Goal: Information Seeking & Learning: Learn about a topic

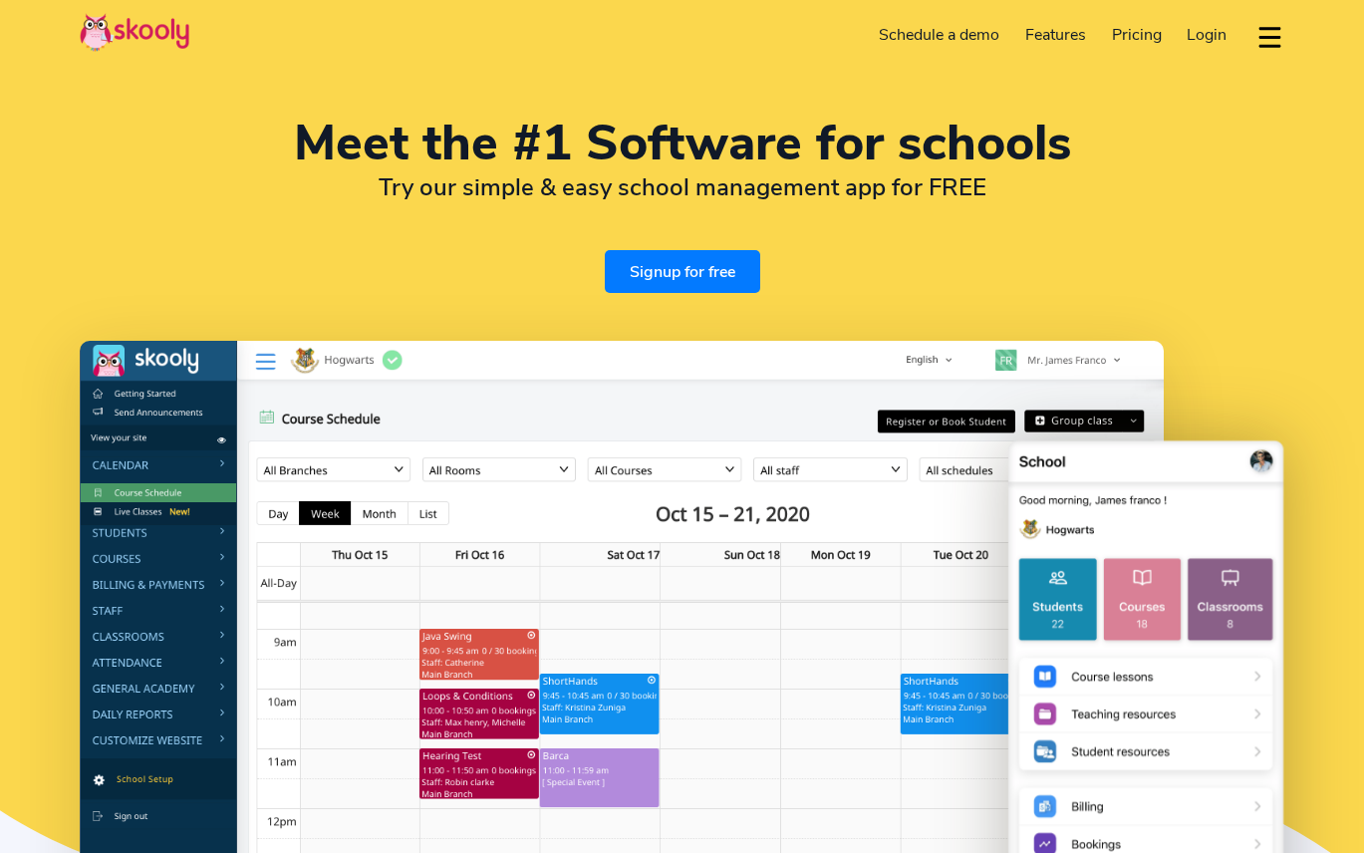
select select "en"
select select "90"
select select "[GEOGRAPHIC_DATA]"
select select "[GEOGRAPHIC_DATA]/[GEOGRAPHIC_DATA]"
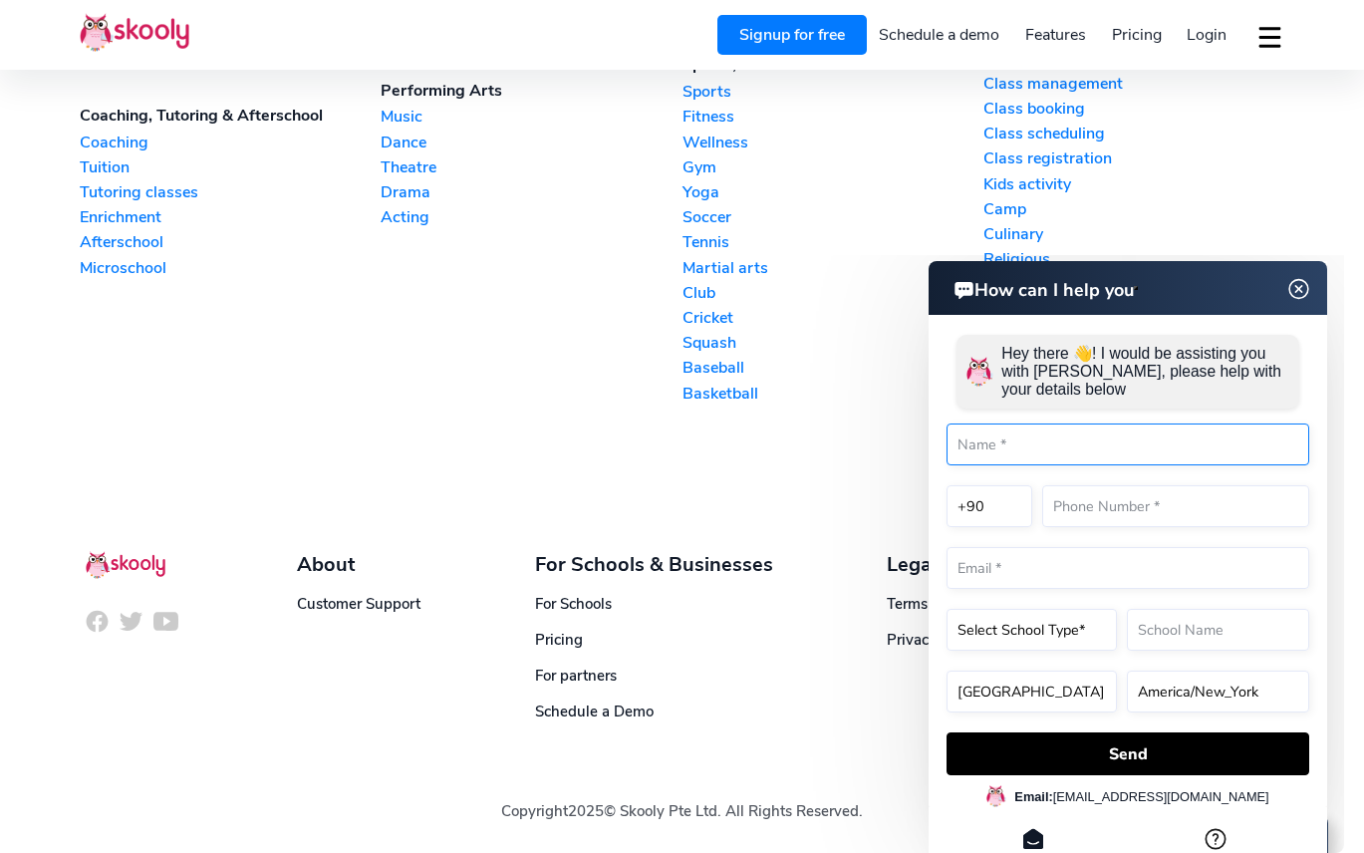
scroll to position [4719, 0]
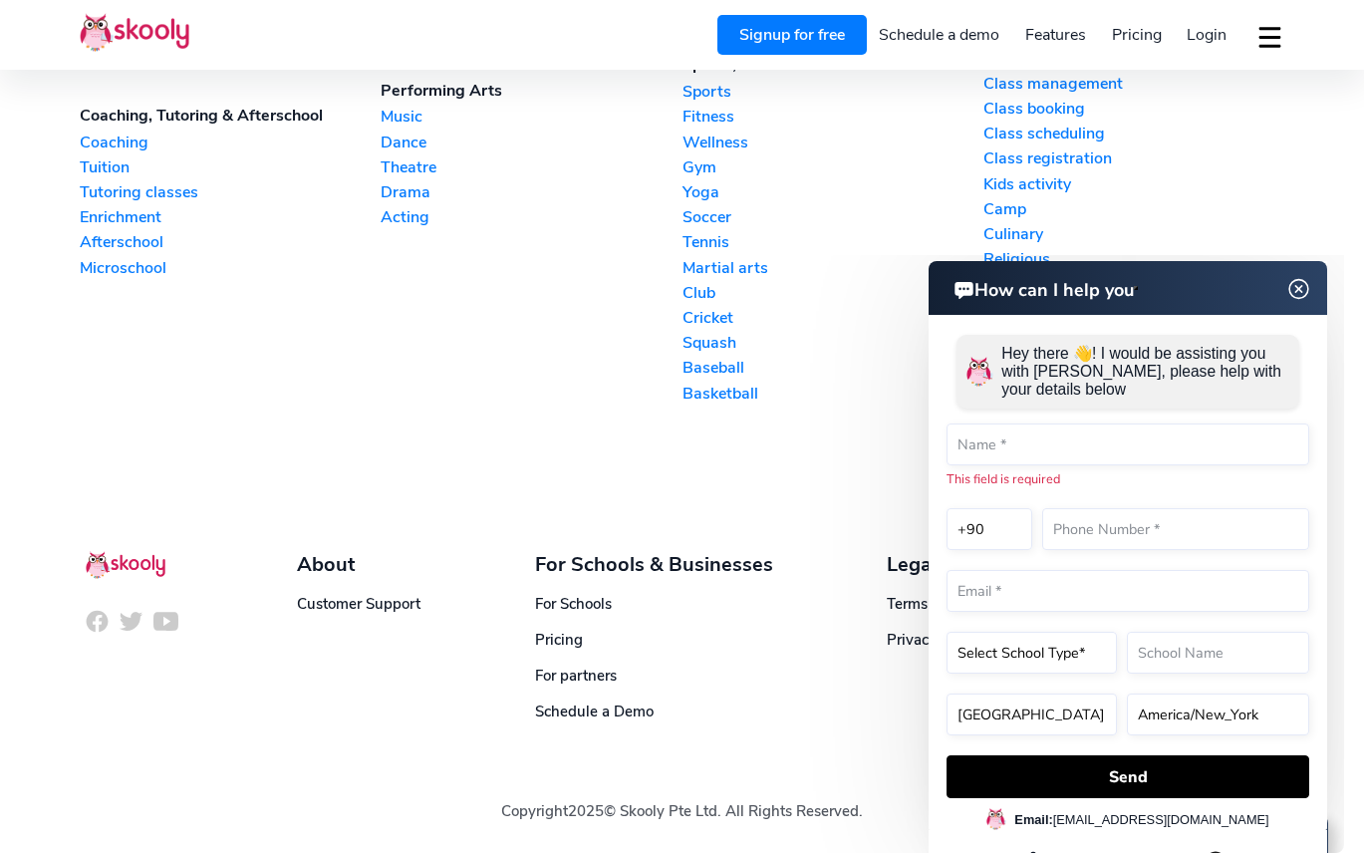
click at [1303, 287] on img at bounding box center [1299, 289] width 38 height 25
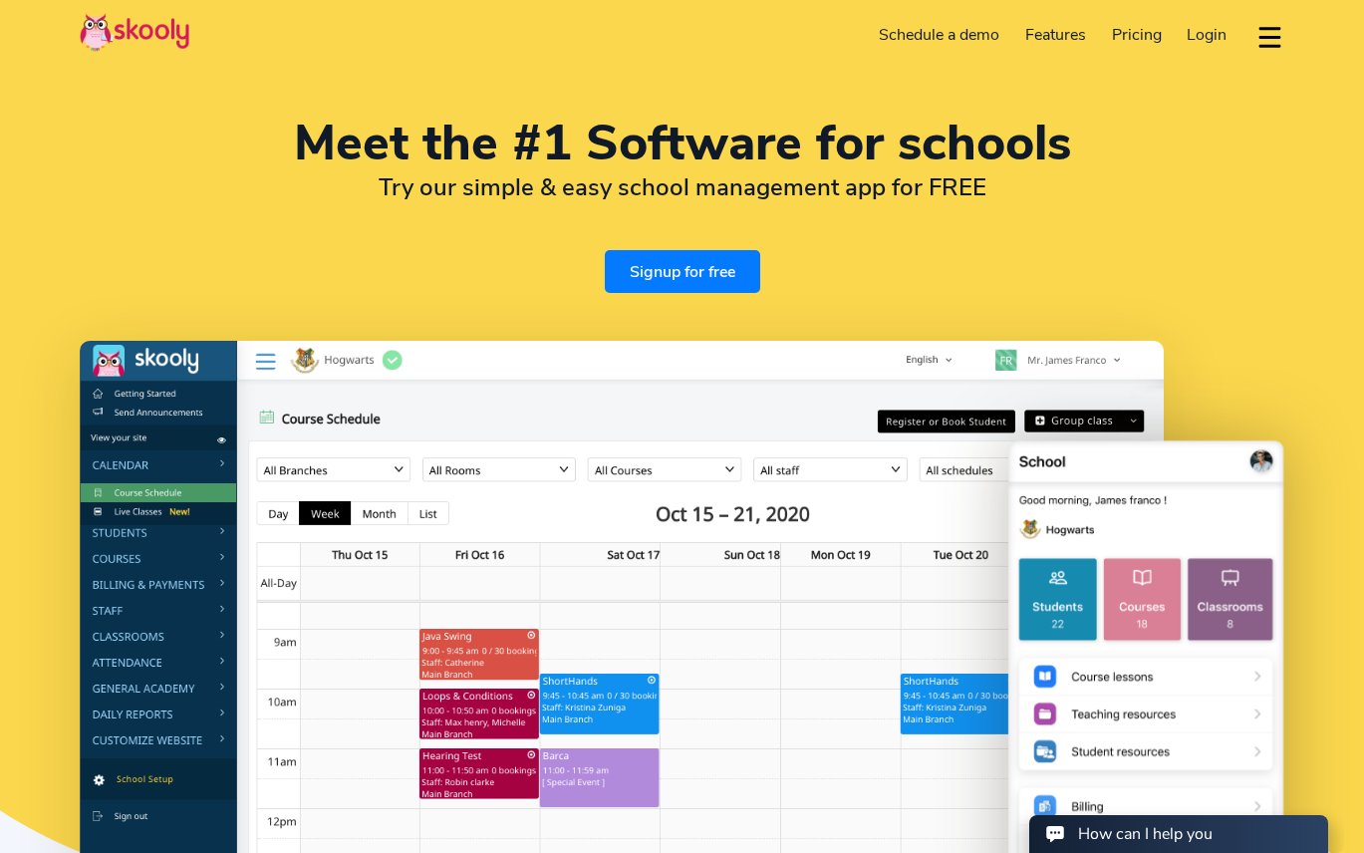
scroll to position [0, 0]
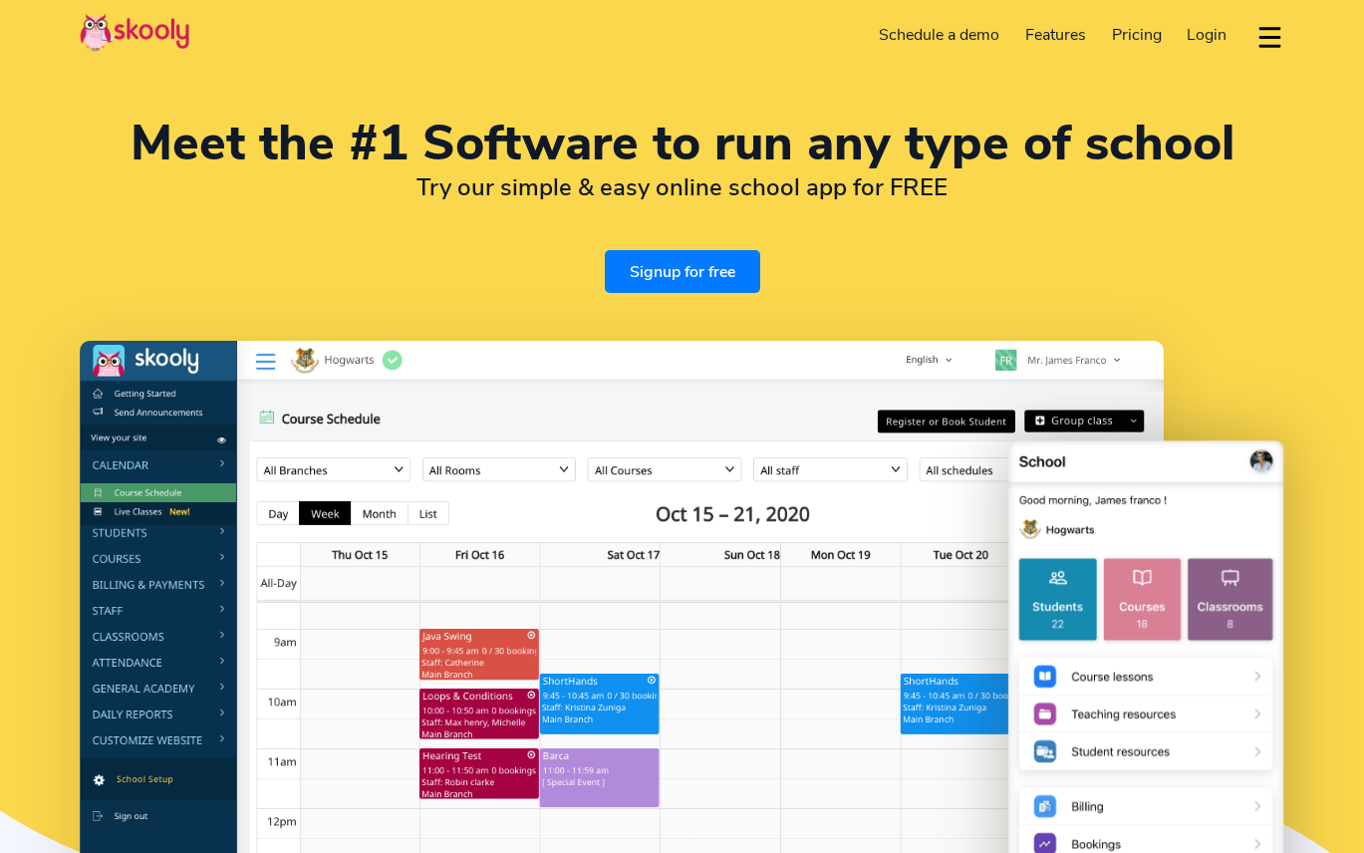
select select "en"
select select "90"
select select "[GEOGRAPHIC_DATA]"
select select "[GEOGRAPHIC_DATA]/[GEOGRAPHIC_DATA]"
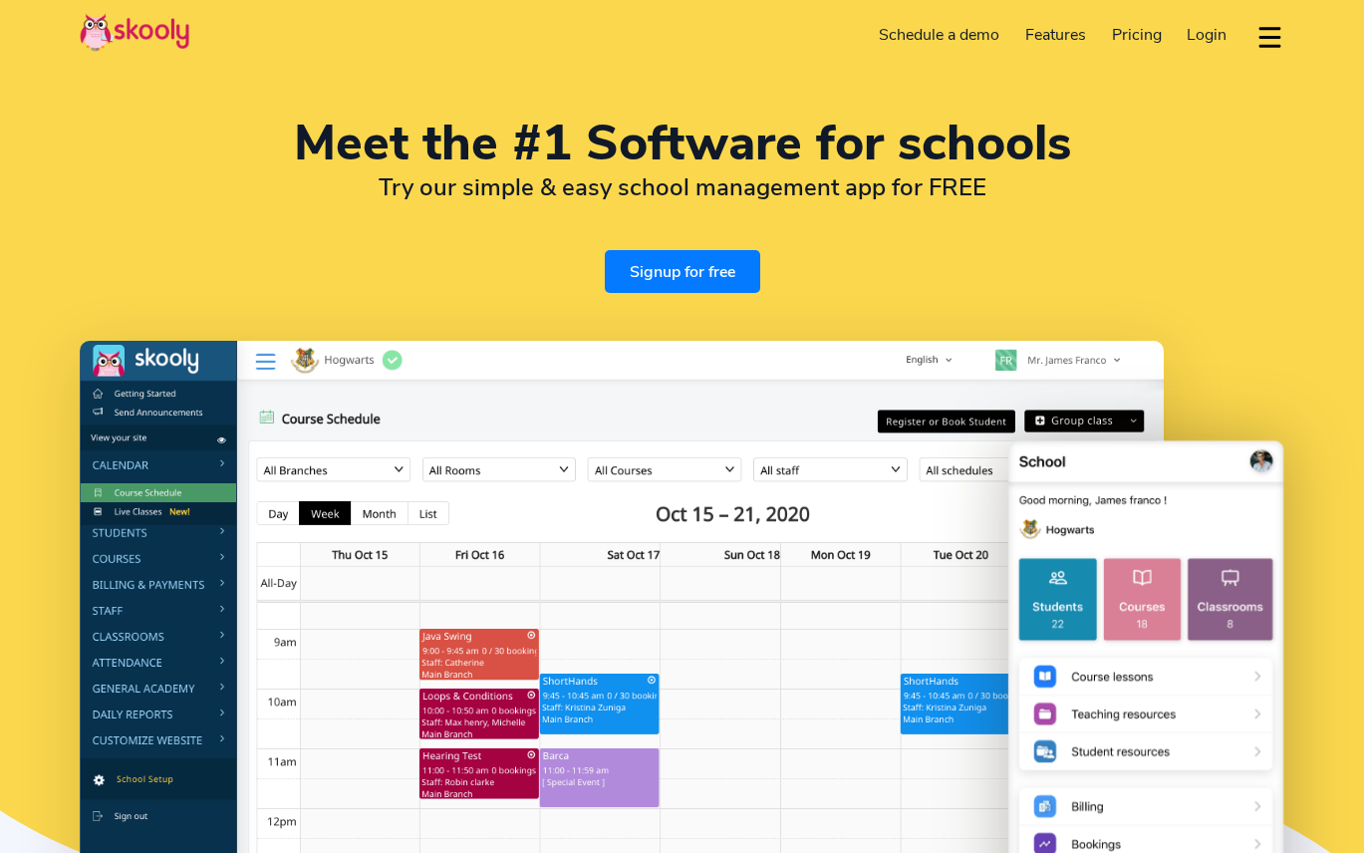
select select "en"
